Goal: Task Accomplishment & Management: Use online tool/utility

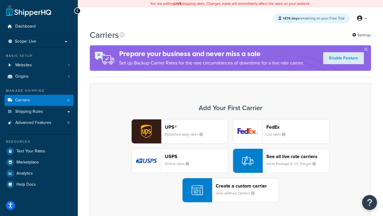
click at [231, 161] on div "UPS® Published daily rates FedEx List rates USPS Online rates See all live rate…" at bounding box center [230, 160] width 269 height 83
click at [298, 127] on header "FedEx" at bounding box center [298, 127] width 63 height 6
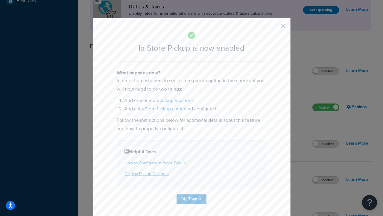
click at [274, 28] on button "button" at bounding box center [274, 27] width 1 height 1
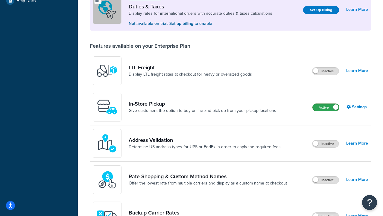
click at [326, 108] on label "Active" at bounding box center [326, 107] width 26 height 7
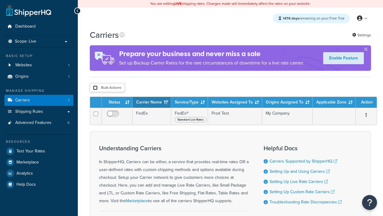
click at [95, 88] on input "checkbox" at bounding box center [95, 87] width 4 height 4
checkbox input "true"
click at [0, 0] on button "Delete" at bounding box center [0, 0] width 0 height 0
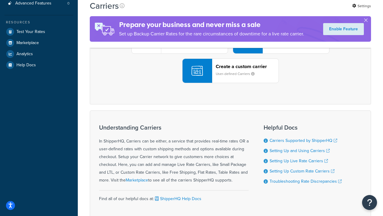
click at [231, 83] on div "UPS® Published daily rates FedEx List rates USPS Online rates See all live rate…" at bounding box center [230, 41] width 269 height 83
click at [231, 78] on div "Create a custom carrier User-defined Carriers" at bounding box center [247, 71] width 63 height 14
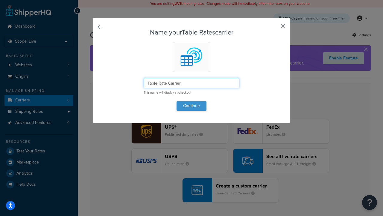
type input "Table Rate Carrier"
click at [192, 105] on button "Continue" at bounding box center [192, 106] width 30 height 10
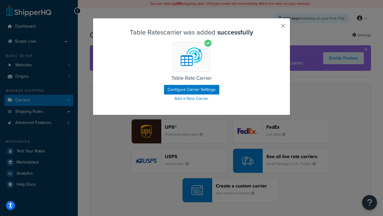
click at [274, 28] on button "button" at bounding box center [274, 27] width 1 height 1
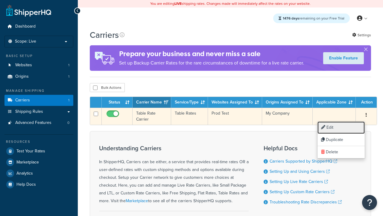
click at [341, 127] on link "Edit" at bounding box center [341, 127] width 47 height 12
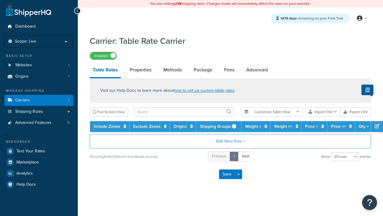
select select "25"
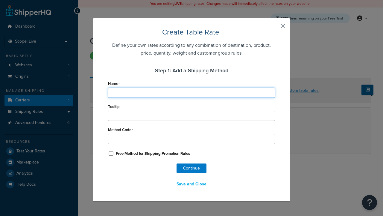
type input "Ground"
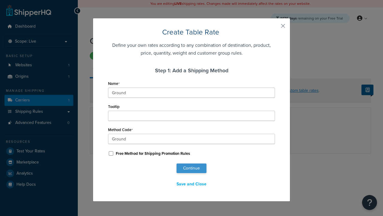
click at [192, 168] on button "Continue" at bounding box center [192, 168] width 30 height 10
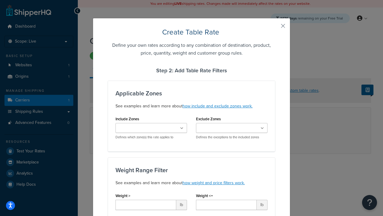
scroll to position [374, 0]
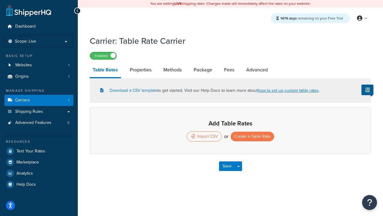
select select "25"
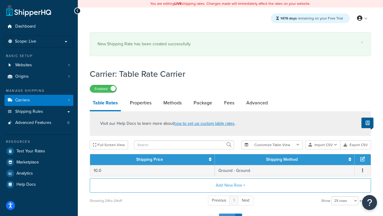
click at [227, 213] on button "Save" at bounding box center [227, 218] width 16 height 10
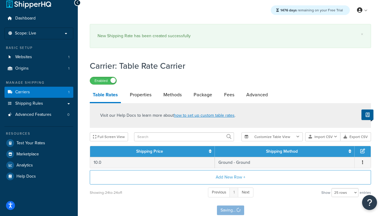
scroll to position [0, 0]
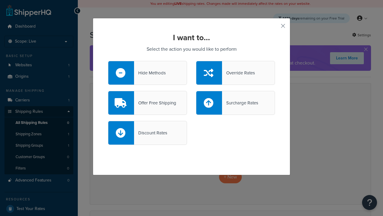
click at [236, 73] on div "Override Rates" at bounding box center [238, 73] width 33 height 8
click at [0, 0] on input "Override Rates" at bounding box center [0, 0] width 0 height 0
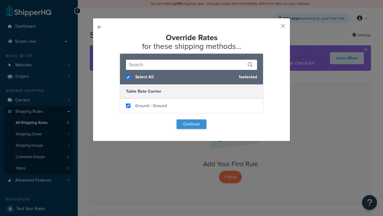
click at [192, 124] on button "Continue" at bounding box center [192, 124] width 30 height 10
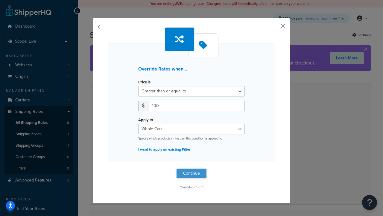
type input "100"
click at [192, 173] on button "Continue" at bounding box center [192, 173] width 30 height 10
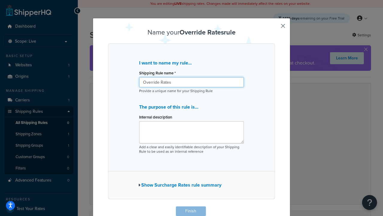
type input "Override Rates"
click at [191, 211] on button "Finish" at bounding box center [191, 211] width 30 height 10
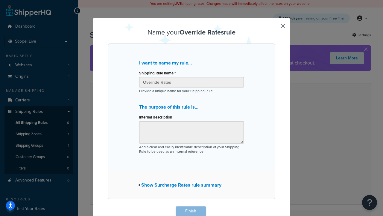
scroll to position [0, 0]
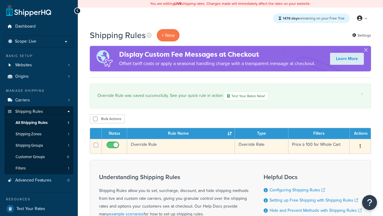
click at [360, 147] on icon "button" at bounding box center [360, 146] width 1 height 4
click at [0, 0] on link "Duplicate" at bounding box center [0, 0] width 0 height 0
